Goal: Information Seeking & Learning: Understand process/instructions

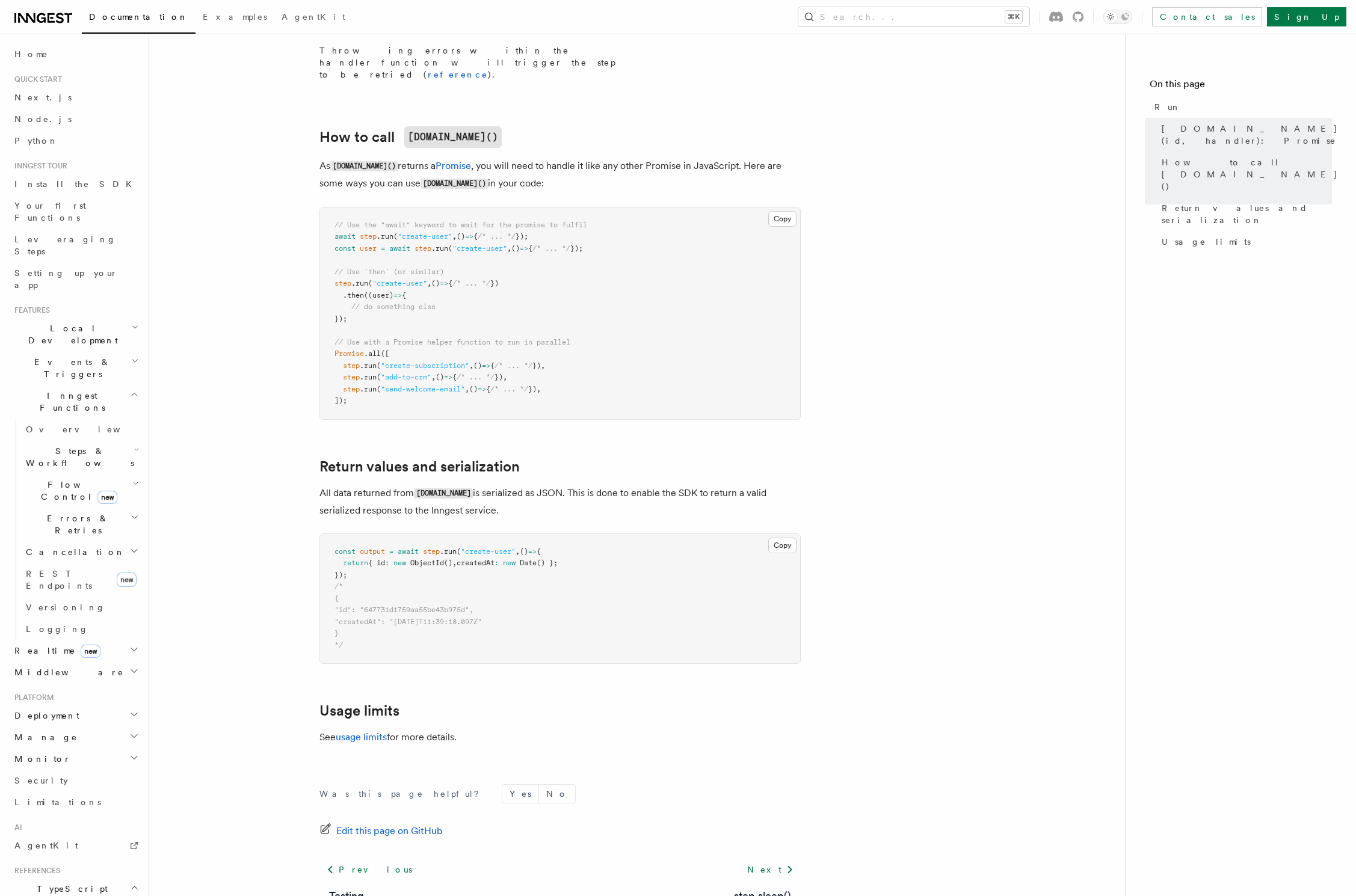
scroll to position [627, 0]
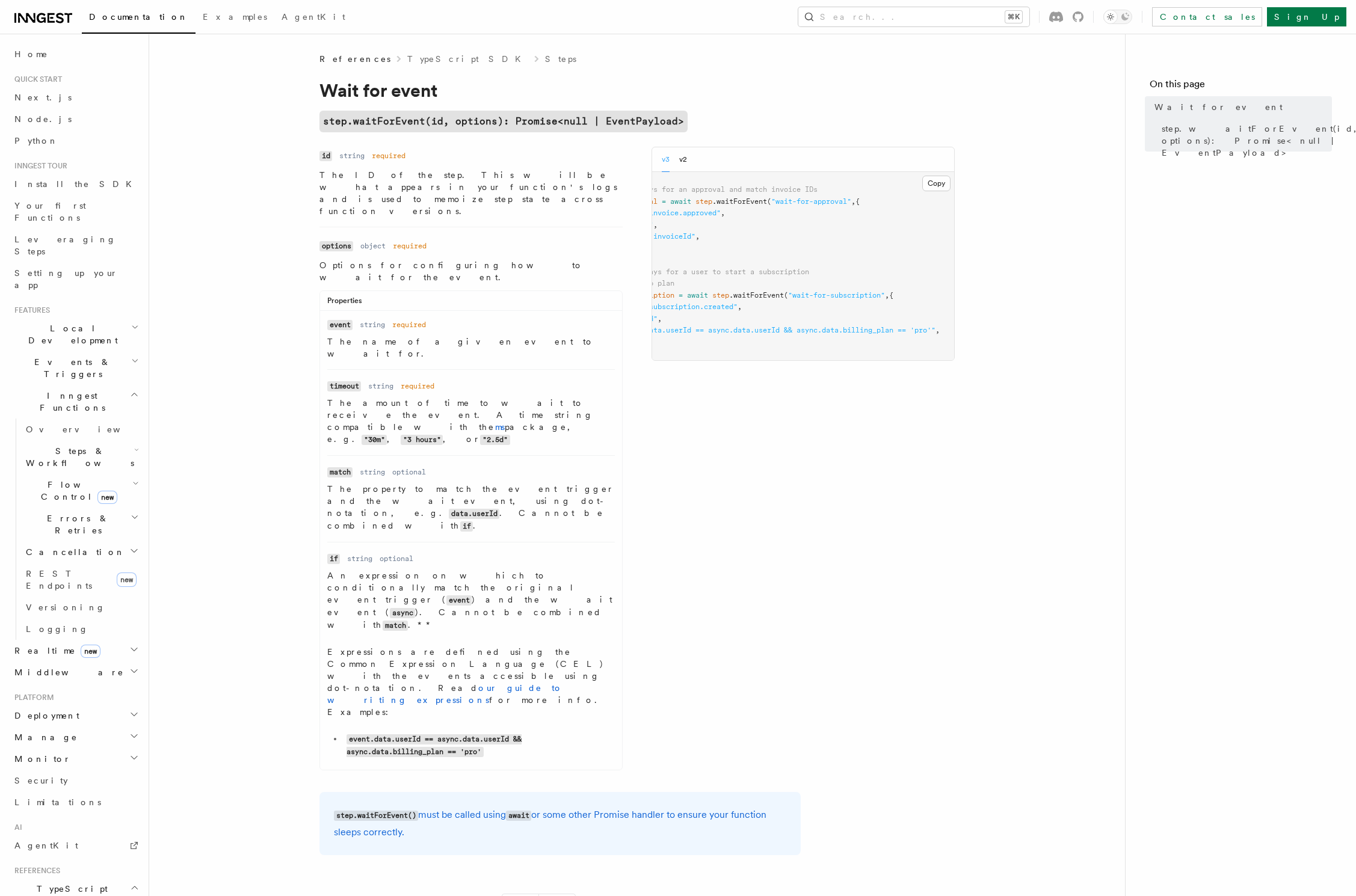
scroll to position [0, 74]
click at [365, 734] on code "event.data.userId == async.data.userId && async.data.billing_plan == 'pro'" at bounding box center [434, 746] width 175 height 23
click at [383, 570] on p "An expression on which to conditionally match the original event trigger ( even…" at bounding box center [471, 601] width 288 height 62
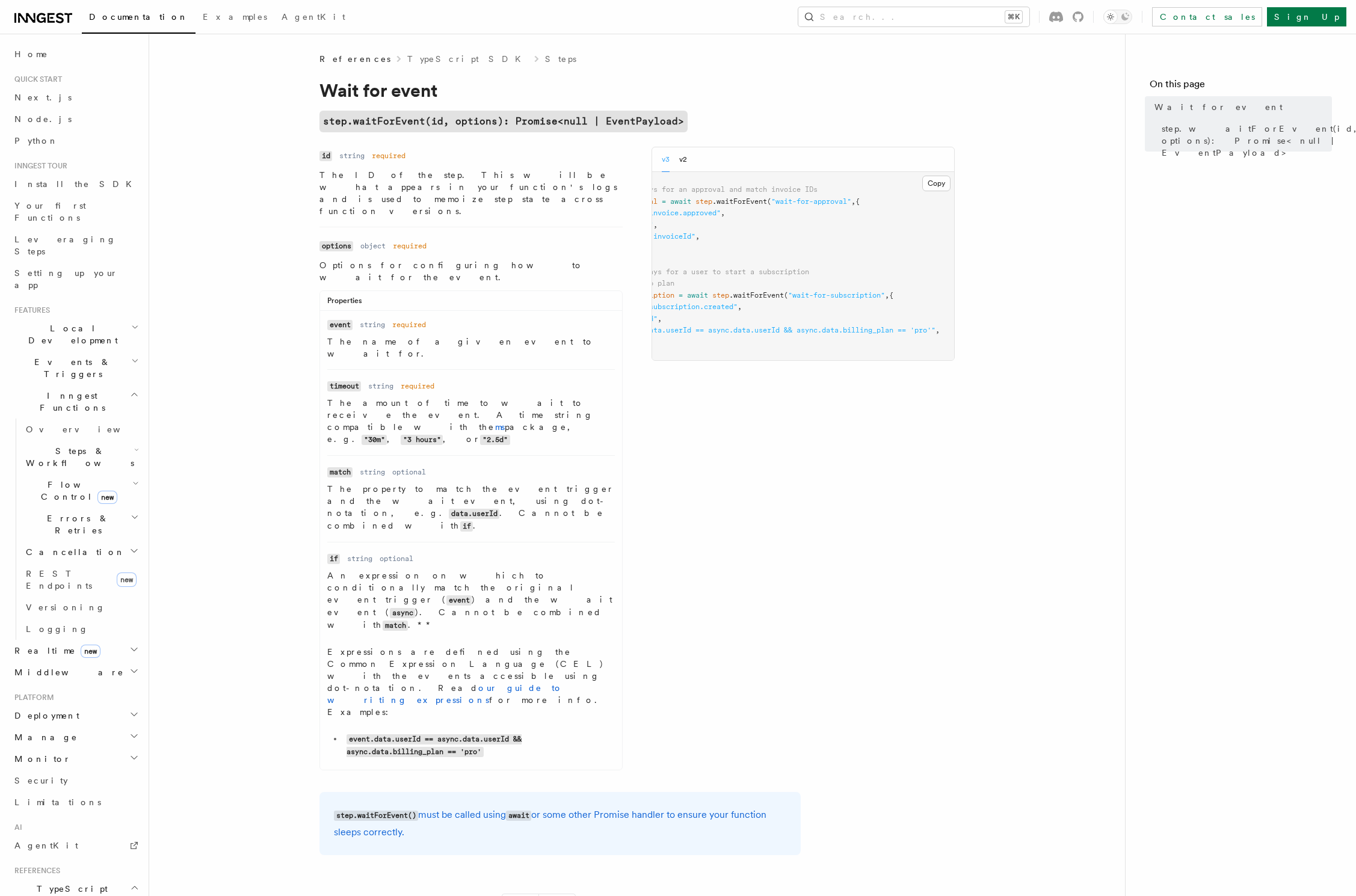
click at [423, 570] on p "An expression on which to conditionally match the original event trigger ( even…" at bounding box center [471, 601] width 288 height 62
click at [532, 683] on link "our guide to writing expressions" at bounding box center [445, 694] width 236 height 22
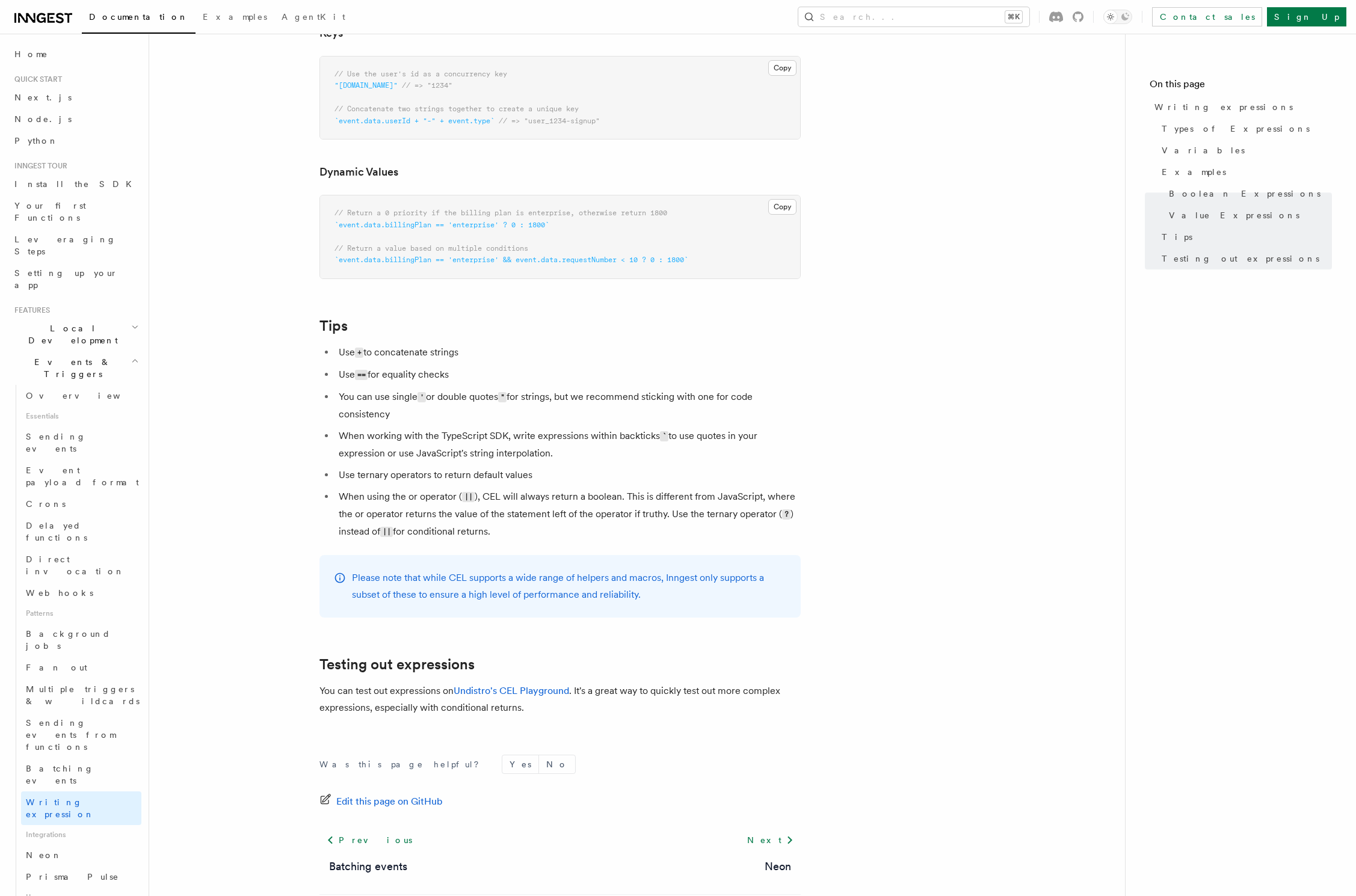
scroll to position [1002, 0]
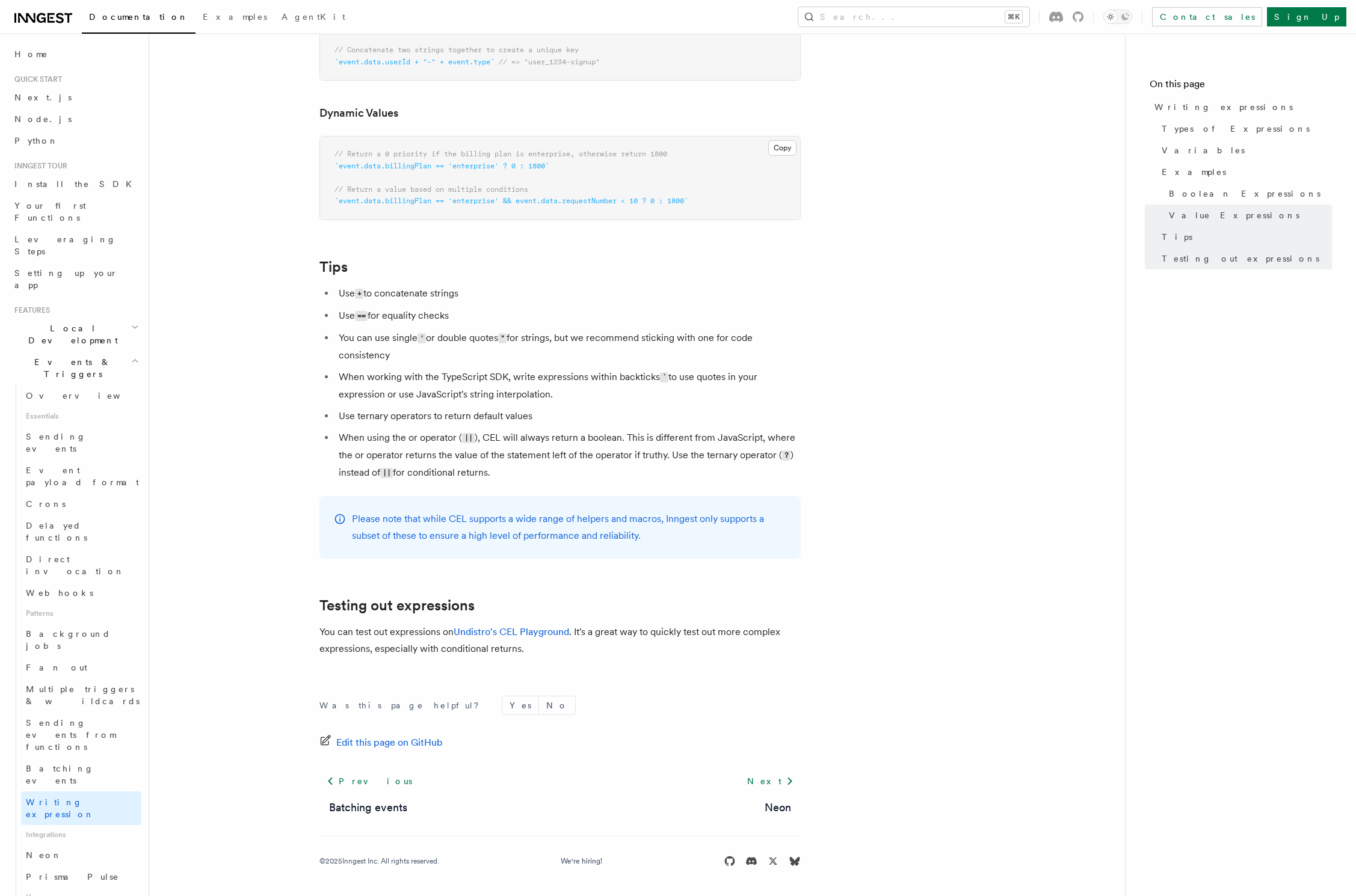
click at [588, 464] on li "When using the or operator ( || ), CEL will always return a boolean. This is di…" at bounding box center [568, 456] width 465 height 53
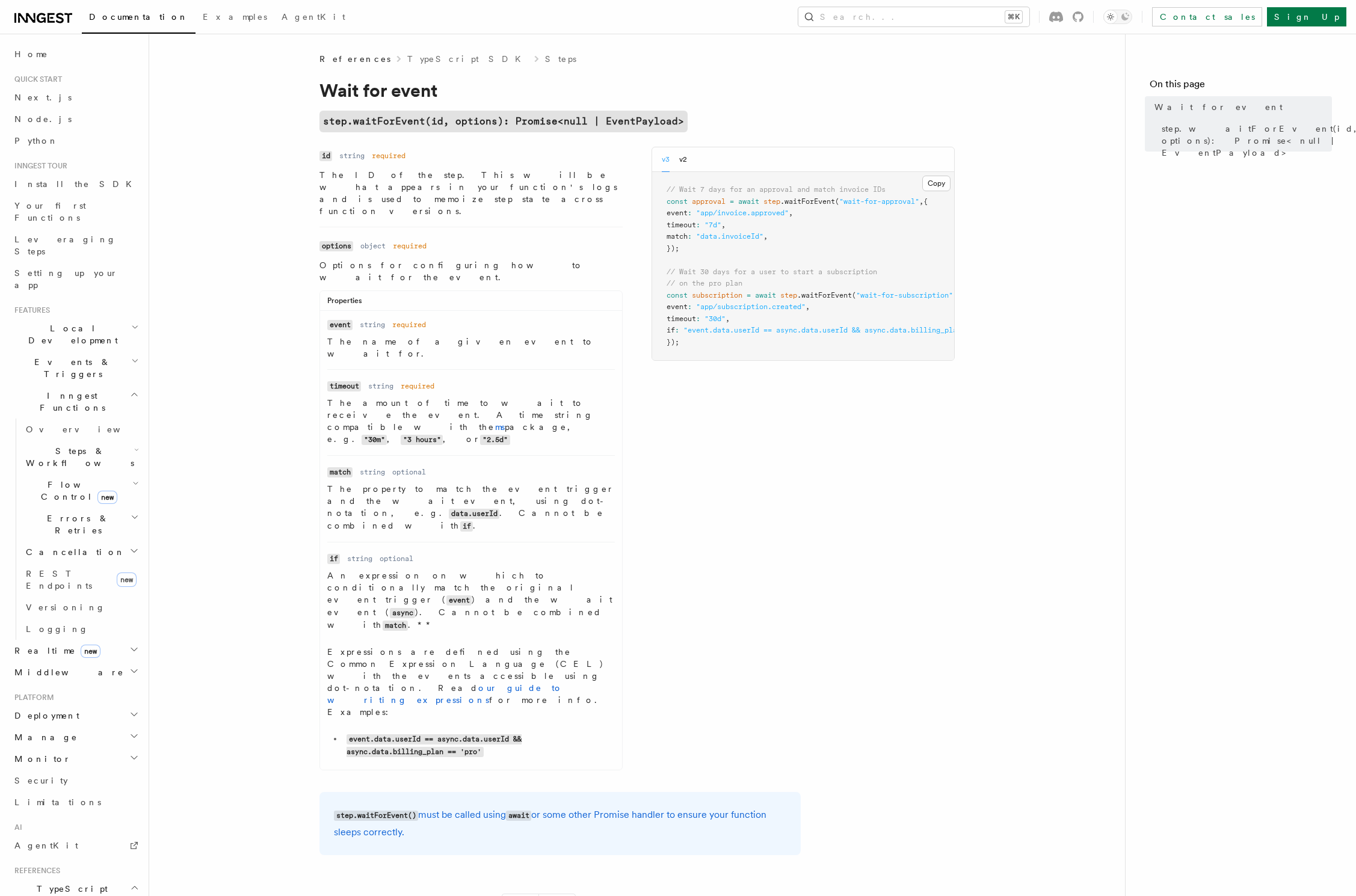
scroll to position [27, 0]
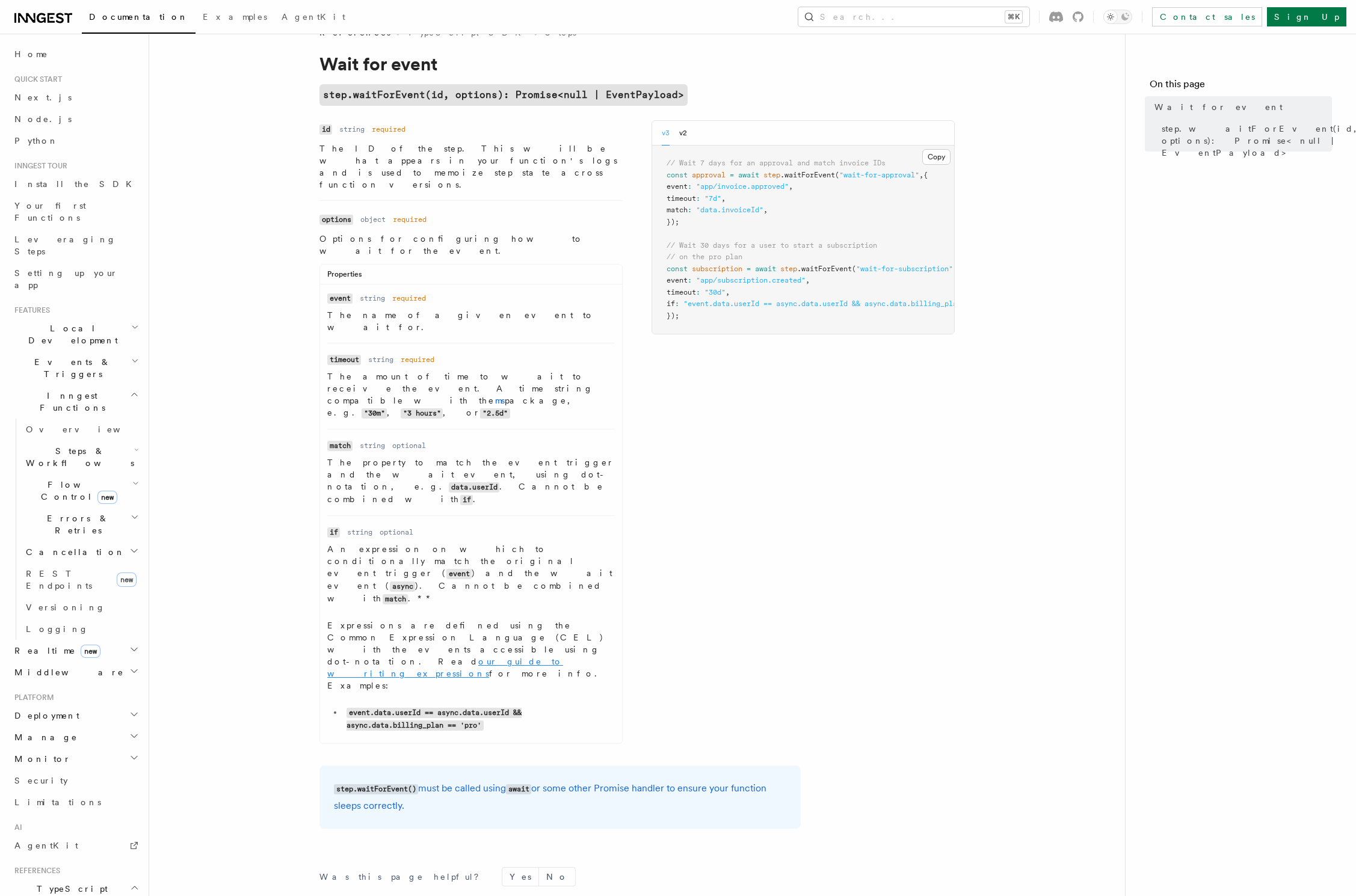
click at [563, 656] on link "our guide to writing expressions" at bounding box center [445, 667] width 236 height 22
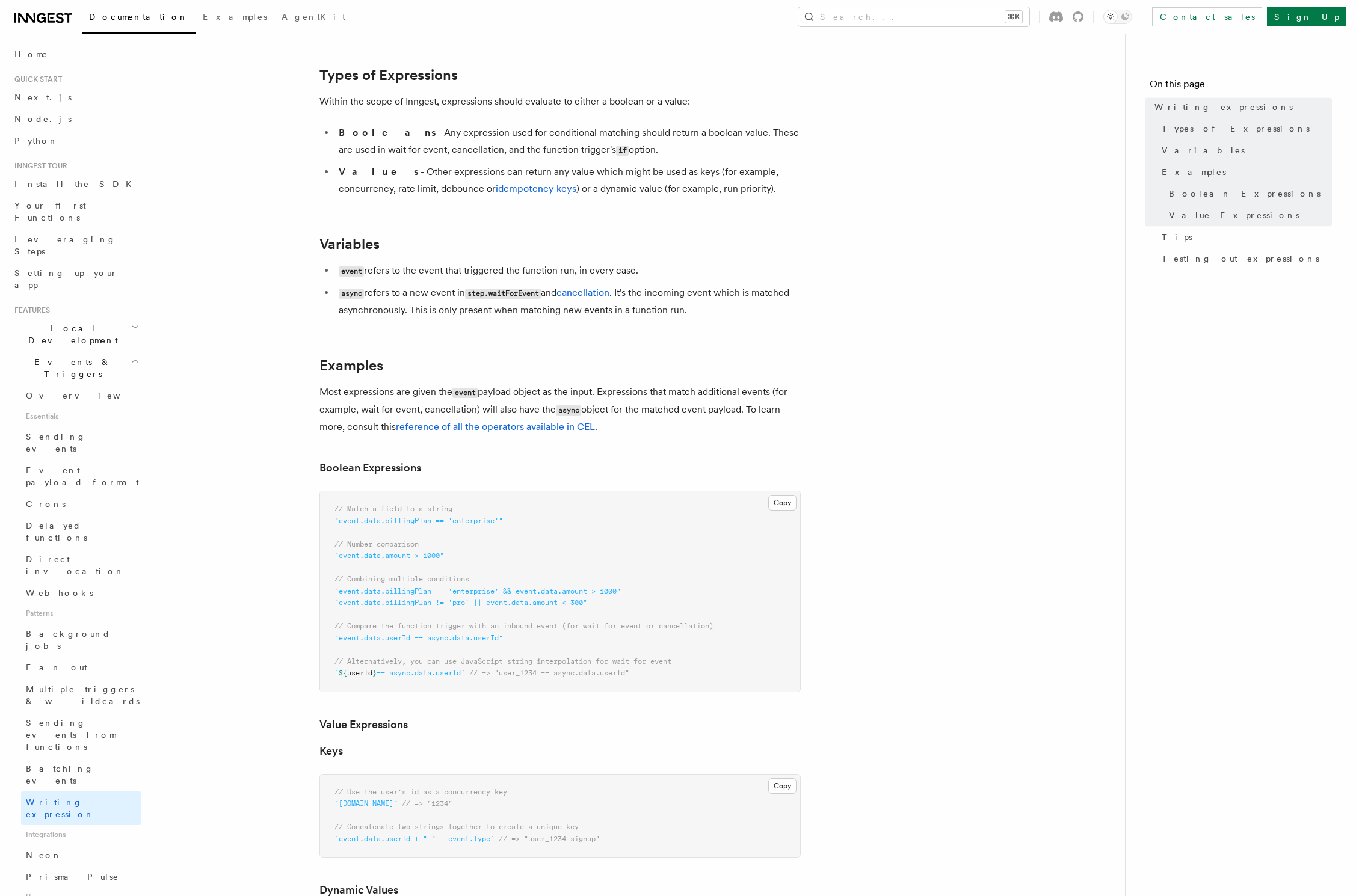
scroll to position [253, 0]
